Goal: Communication & Community: Answer question/provide support

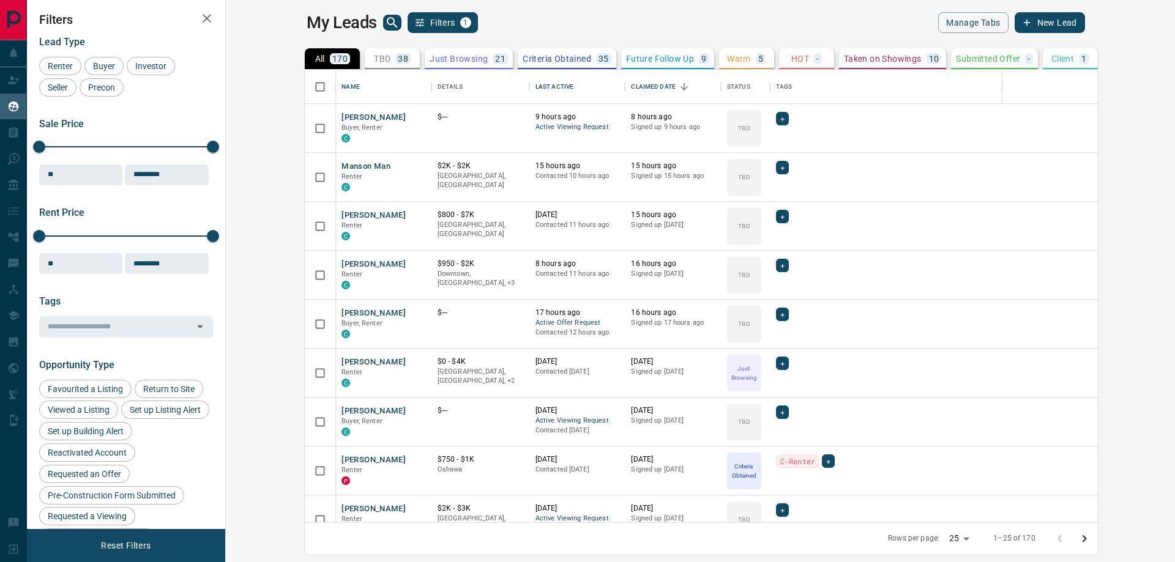
scroll to position [444, 934]
click at [385, 17] on icon "search button" at bounding box center [392, 22] width 15 height 15
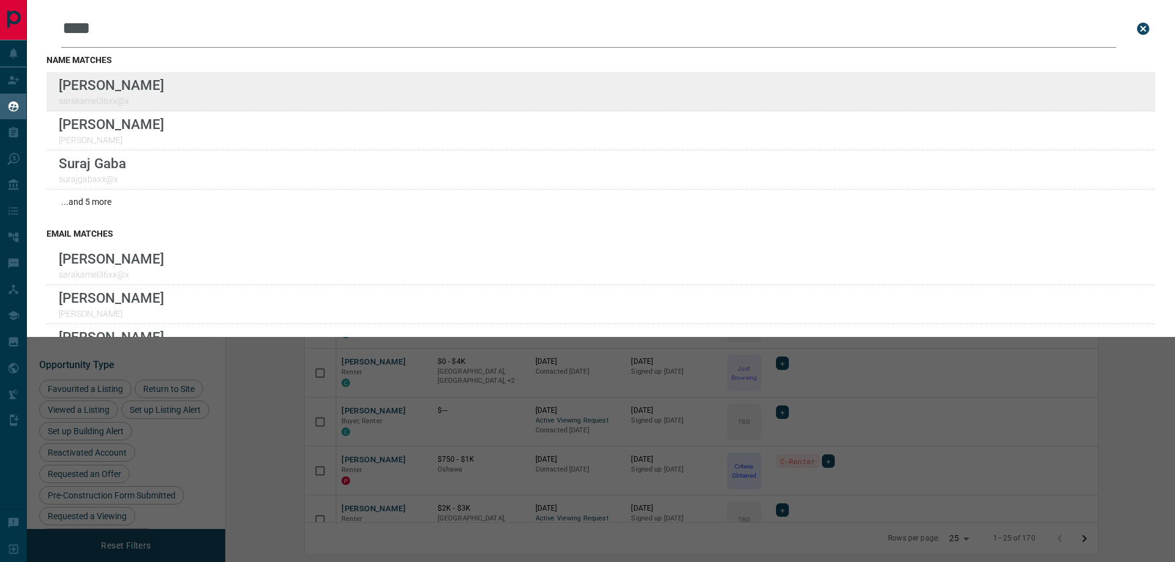
type input "****"
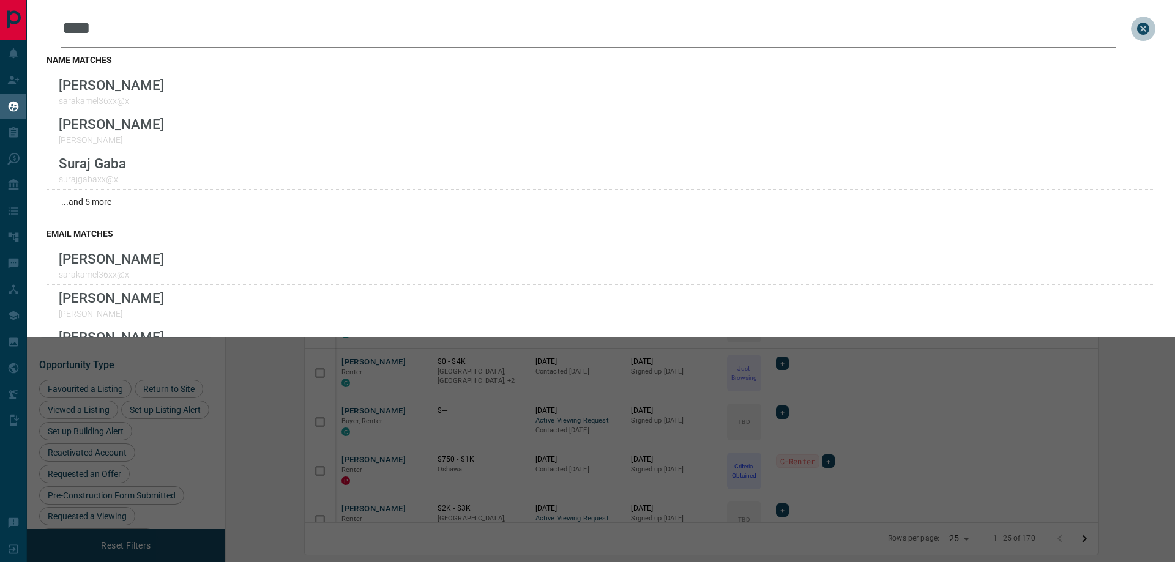
click at [1137, 27] on icon "close search bar" at bounding box center [1143, 29] width 12 height 12
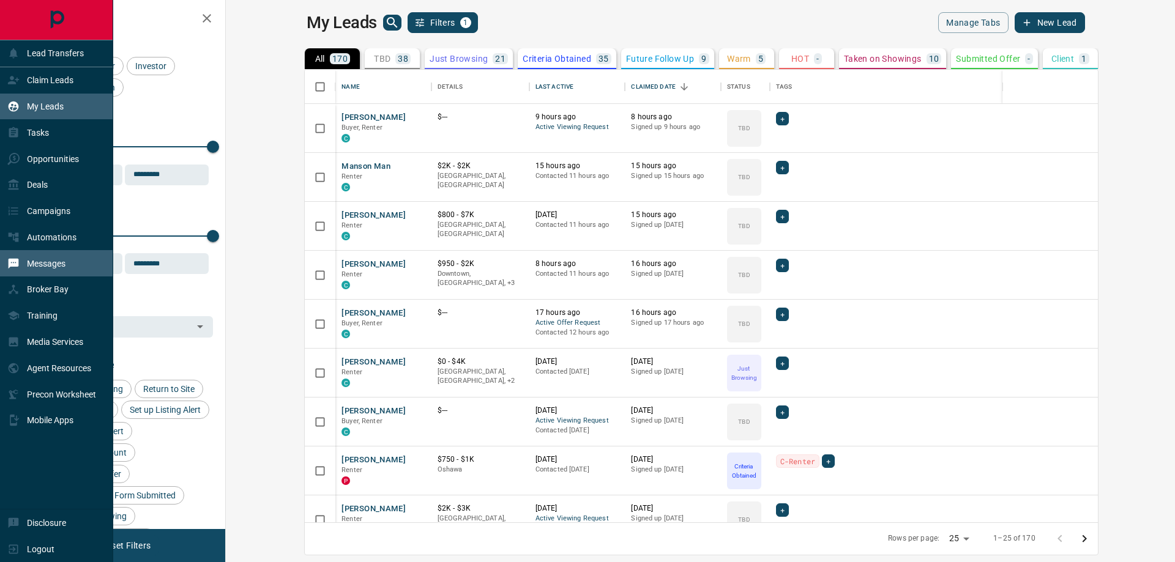
click at [55, 272] on div "Messages" at bounding box center [36, 263] width 58 height 20
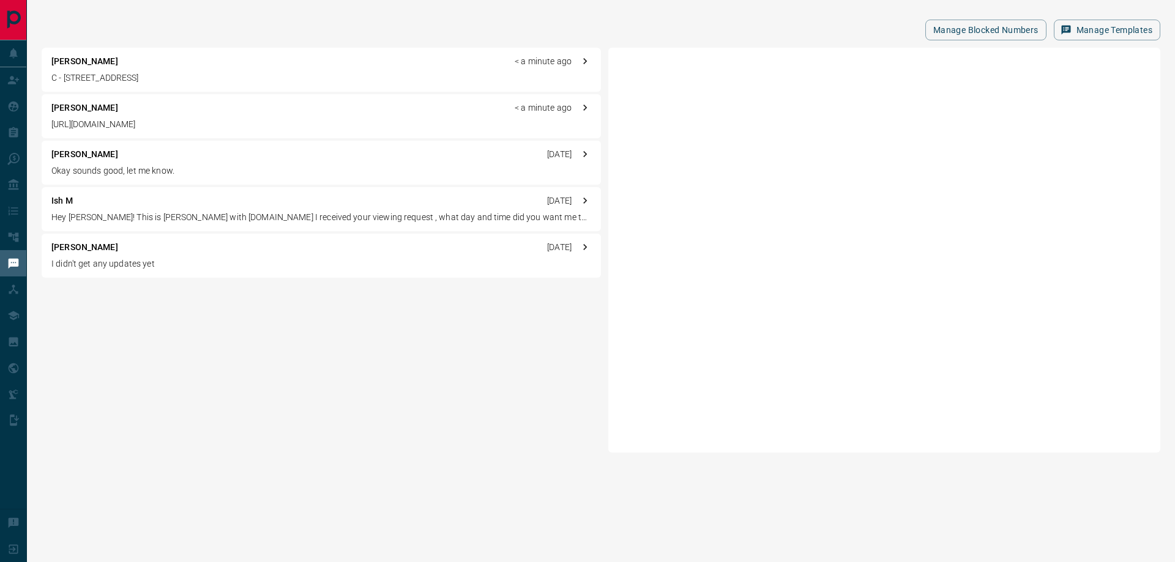
click at [144, 106] on div "[PERSON_NAME] < a minute ago" at bounding box center [321, 108] width 540 height 13
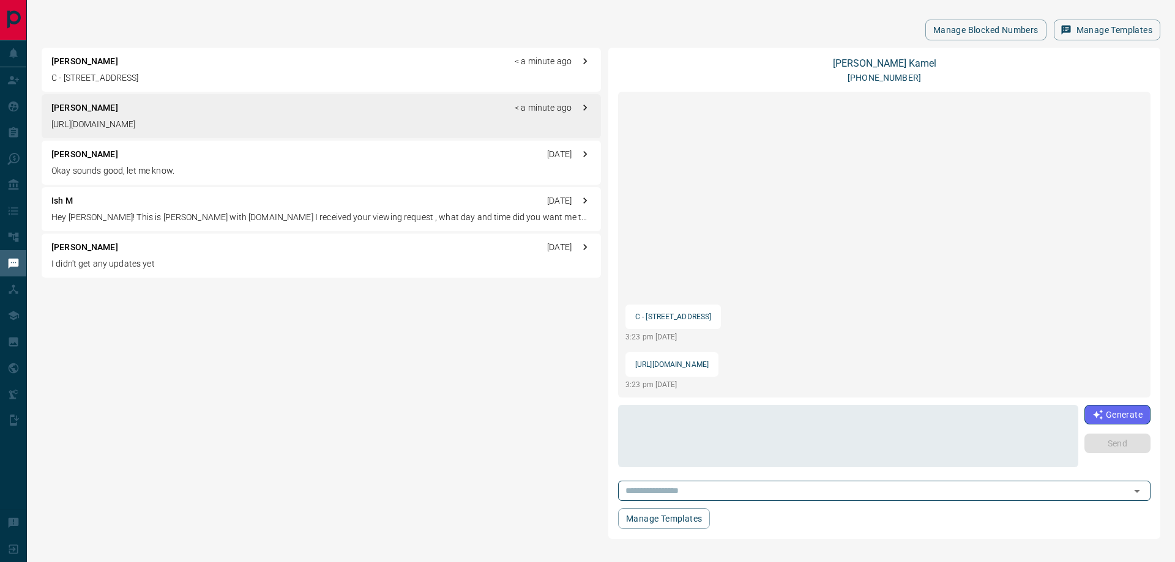
click at [708, 363] on p "[URL][DOMAIN_NAME]" at bounding box center [671, 364] width 73 height 15
click at [708, 364] on p "[URL][DOMAIN_NAME]" at bounding box center [671, 364] width 73 height 15
drag, startPoint x: 636, startPoint y: 365, endPoint x: 862, endPoint y: 365, distance: 225.7
click at [708, 365] on p "[URL][DOMAIN_NAME]" at bounding box center [671, 364] width 73 height 15
copy p "[URL][DOMAIN_NAME]"
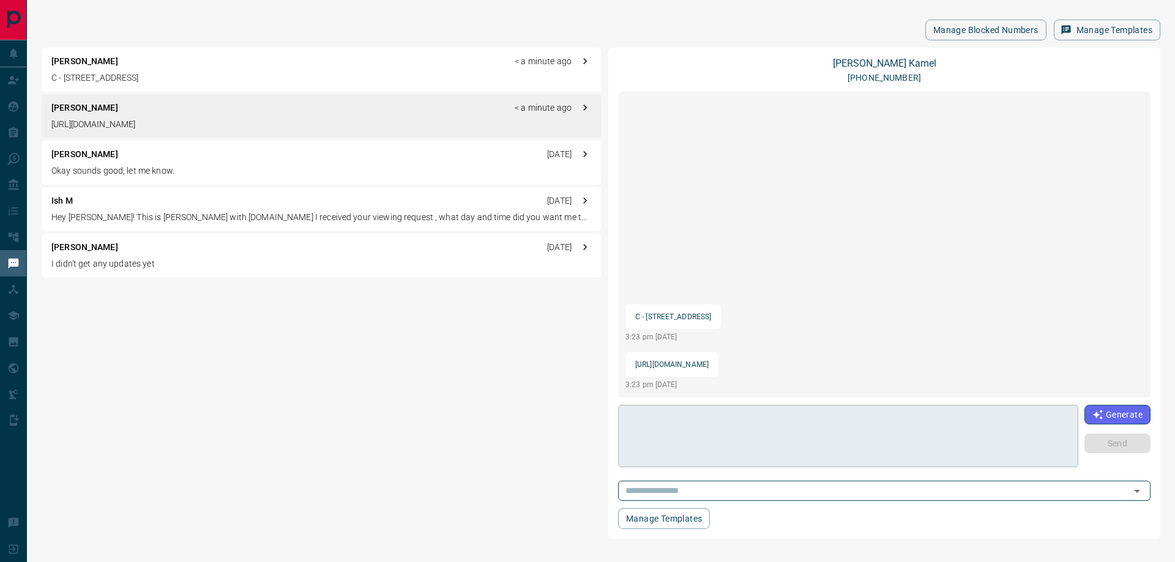
click at [692, 433] on textarea at bounding box center [847, 437] width 443 height 52
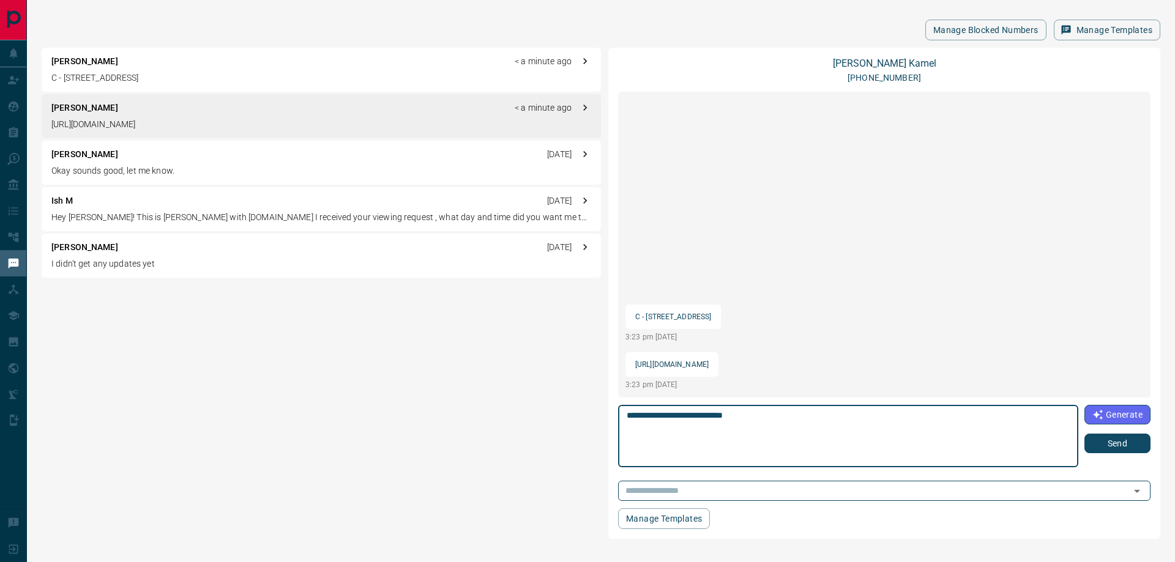
type textarea "**********"
click at [1104, 442] on button "Send" at bounding box center [1117, 444] width 66 height 20
